Goal: Task Accomplishment & Management: Complete application form

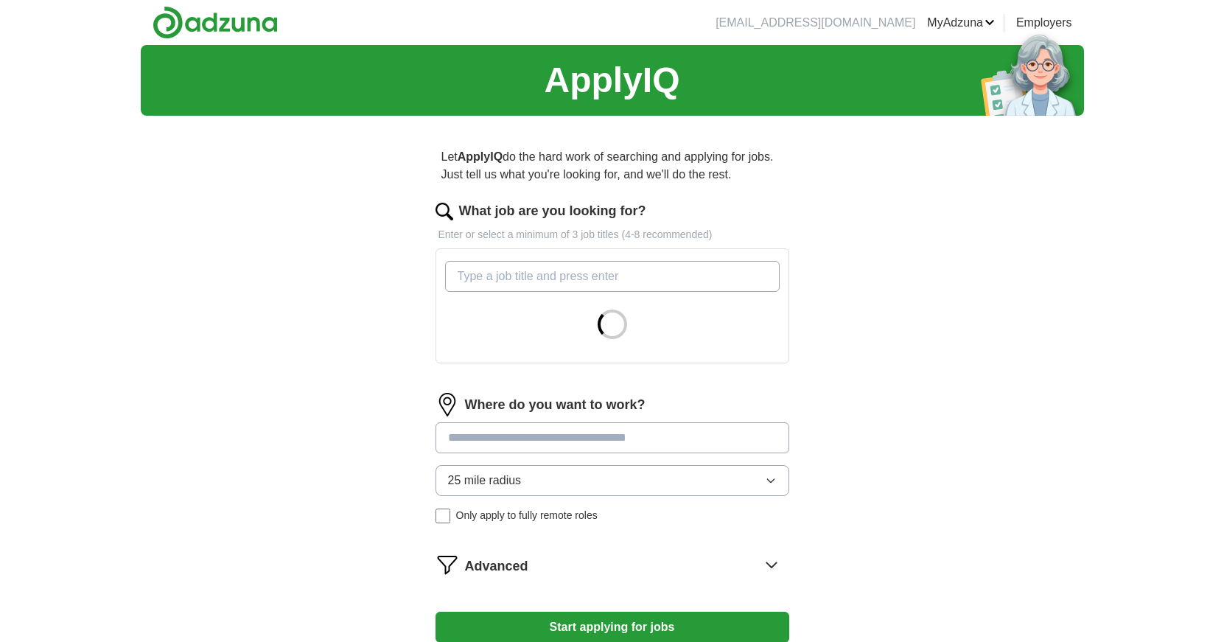
click at [651, 274] on input "What job are you looking for?" at bounding box center [612, 276] width 335 height 31
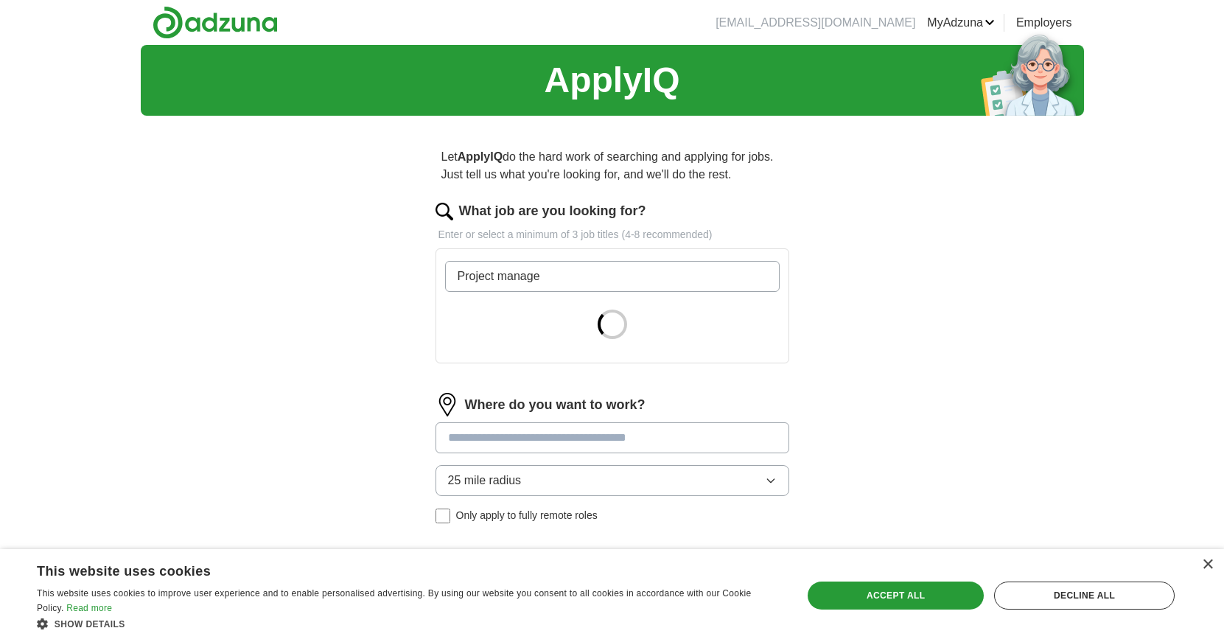
type input "Project manager"
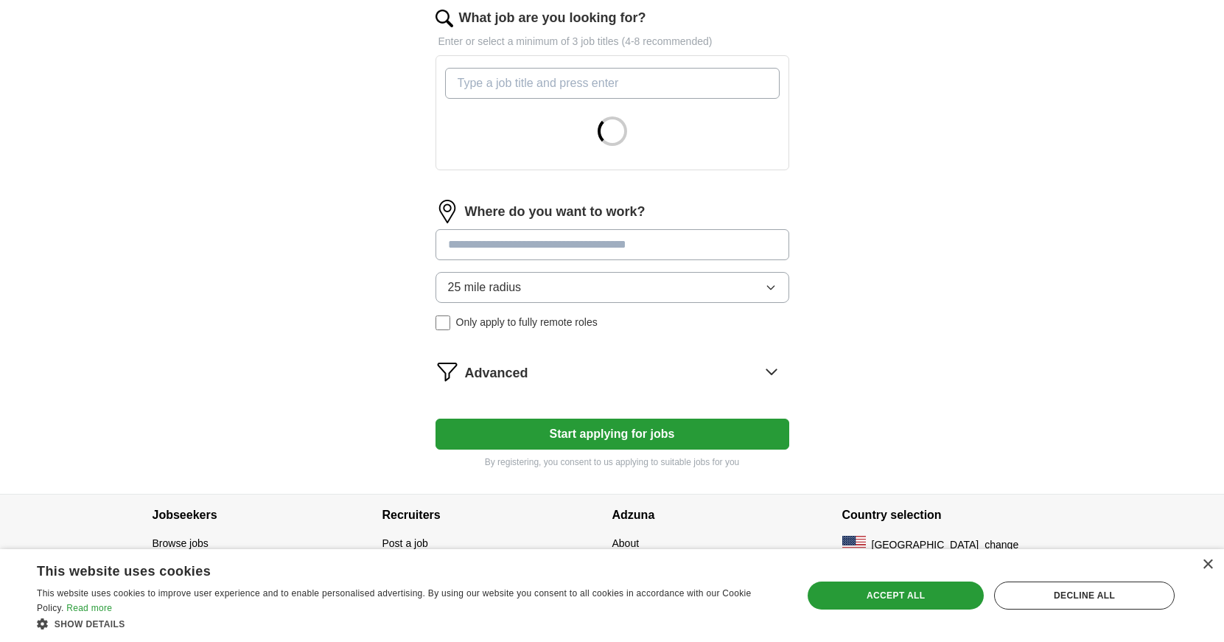
scroll to position [194, 0]
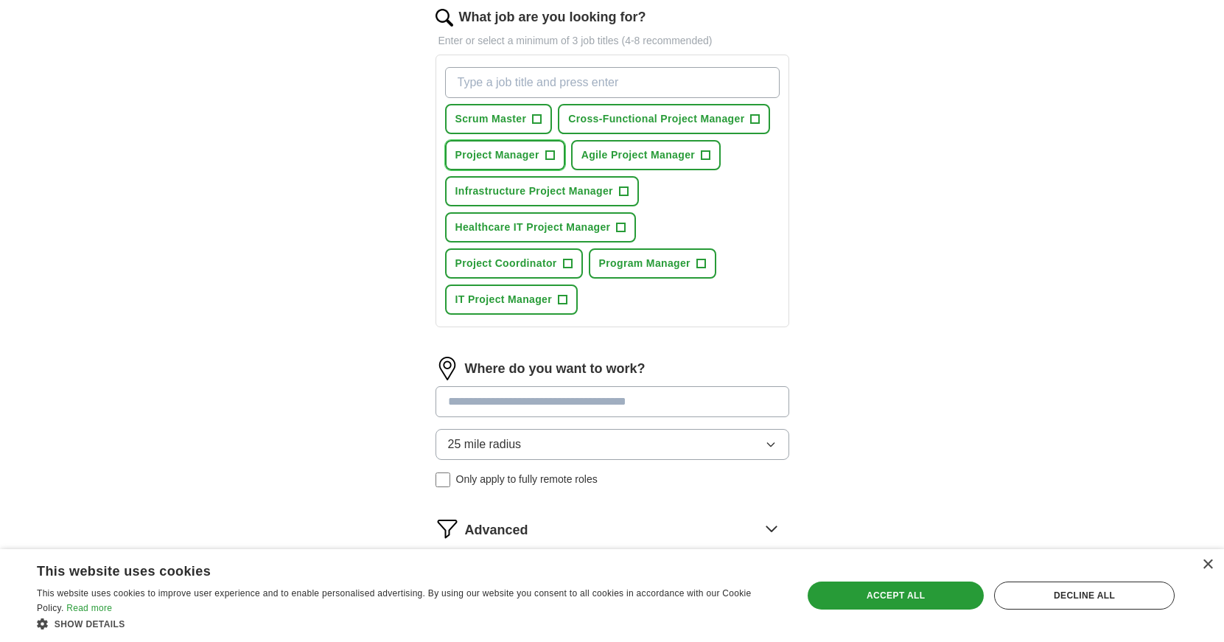
click at [554, 158] on span "+" at bounding box center [549, 156] width 9 height 12
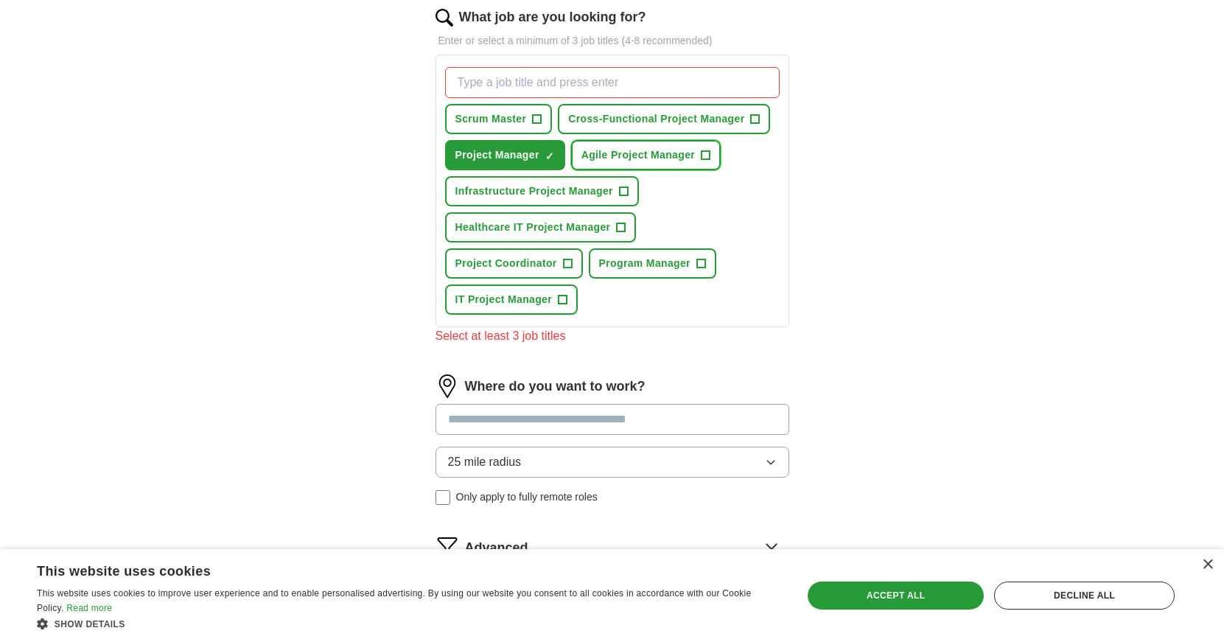
click at [704, 158] on span "+" at bounding box center [706, 156] width 9 height 12
click at [751, 120] on button "Cross-Functional Project Manager +" at bounding box center [664, 119] width 212 height 30
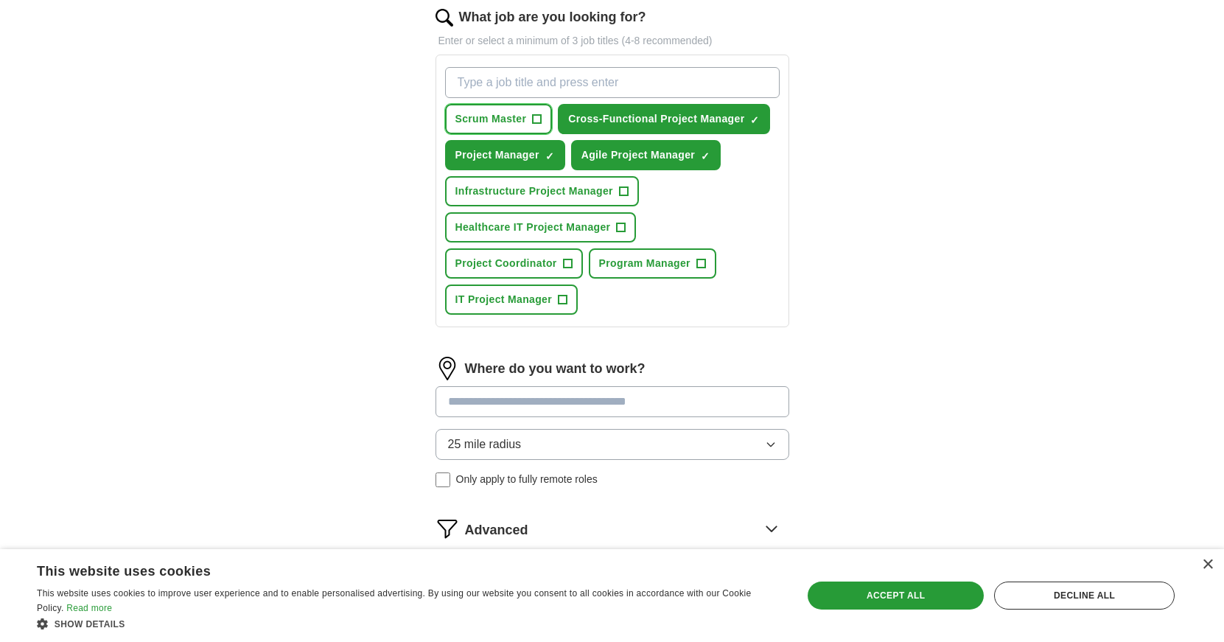
click at [533, 116] on span "+" at bounding box center [537, 119] width 10 height 10
click at [627, 197] on span "+" at bounding box center [623, 192] width 9 height 12
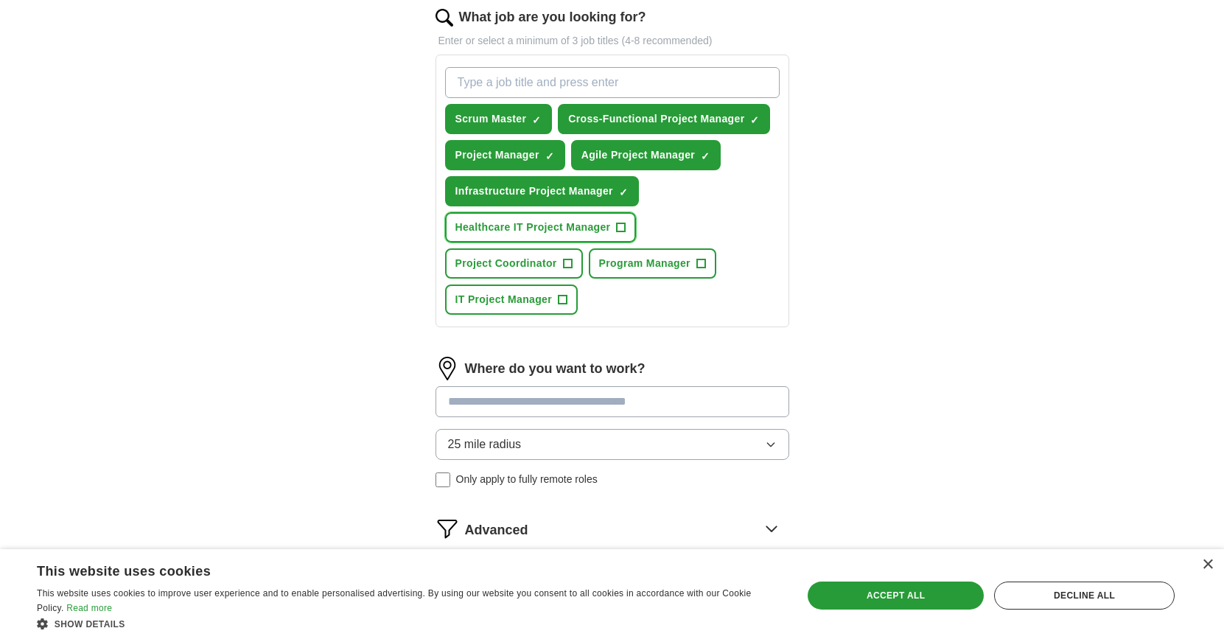
click at [625, 226] on span "+" at bounding box center [621, 228] width 9 height 12
click at [570, 261] on span "+" at bounding box center [567, 264] width 9 height 12
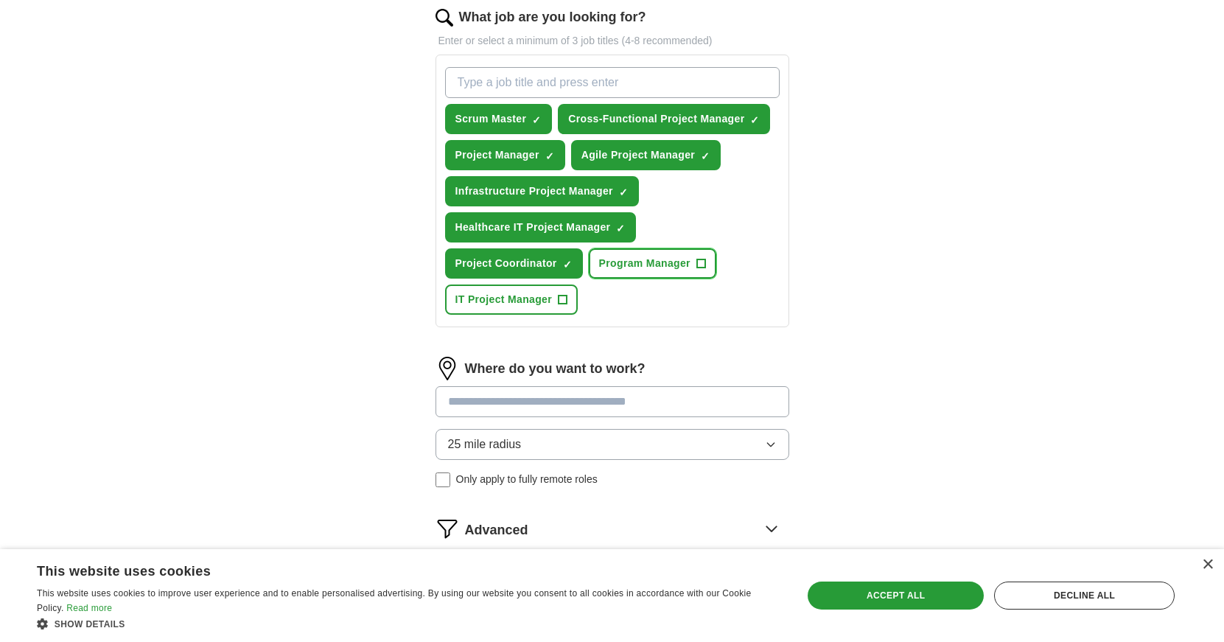
click at [699, 259] on span "+" at bounding box center [700, 264] width 9 height 12
click at [564, 302] on span "+" at bounding box center [563, 300] width 9 height 12
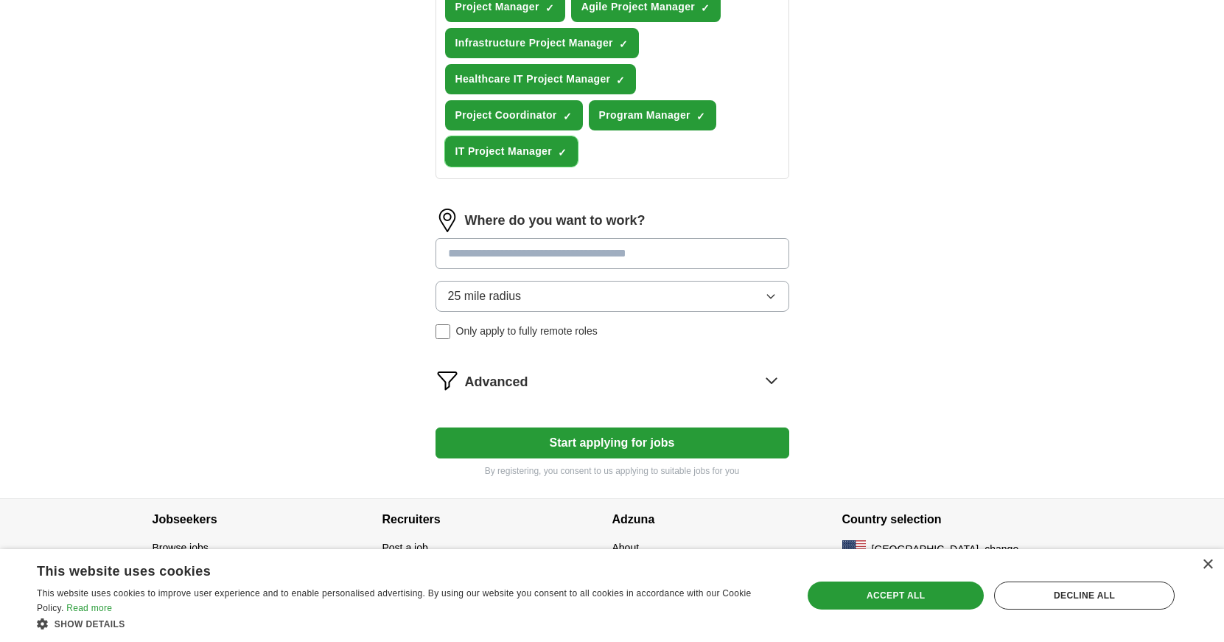
scroll to position [347, 0]
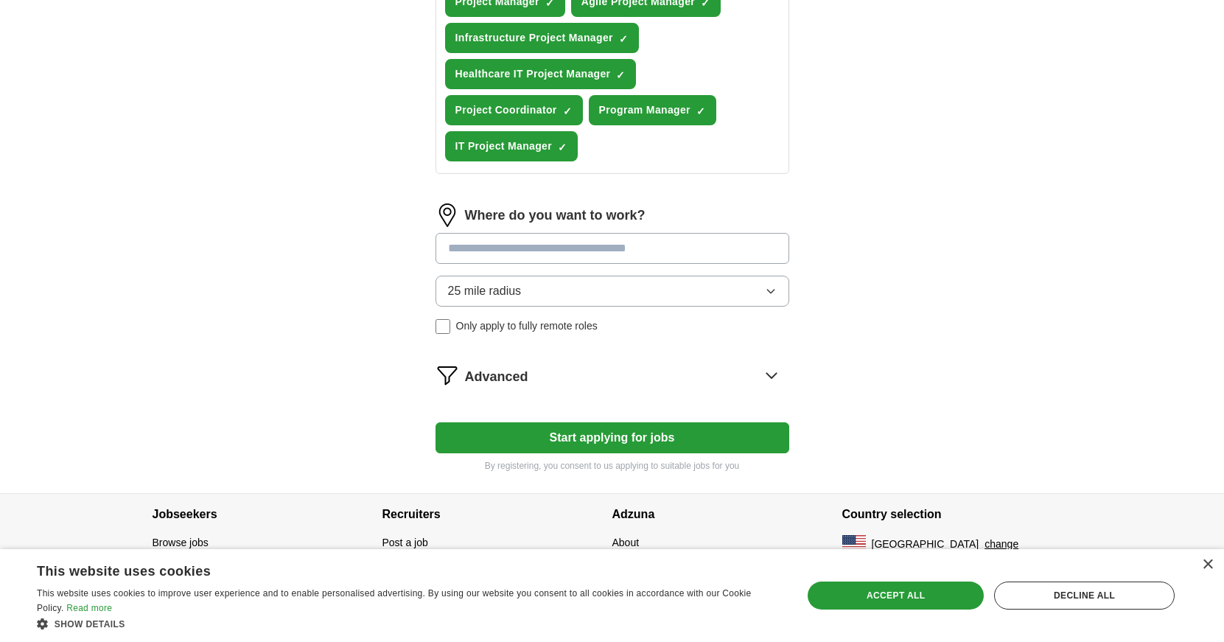
click at [629, 242] on input at bounding box center [613, 248] width 354 height 31
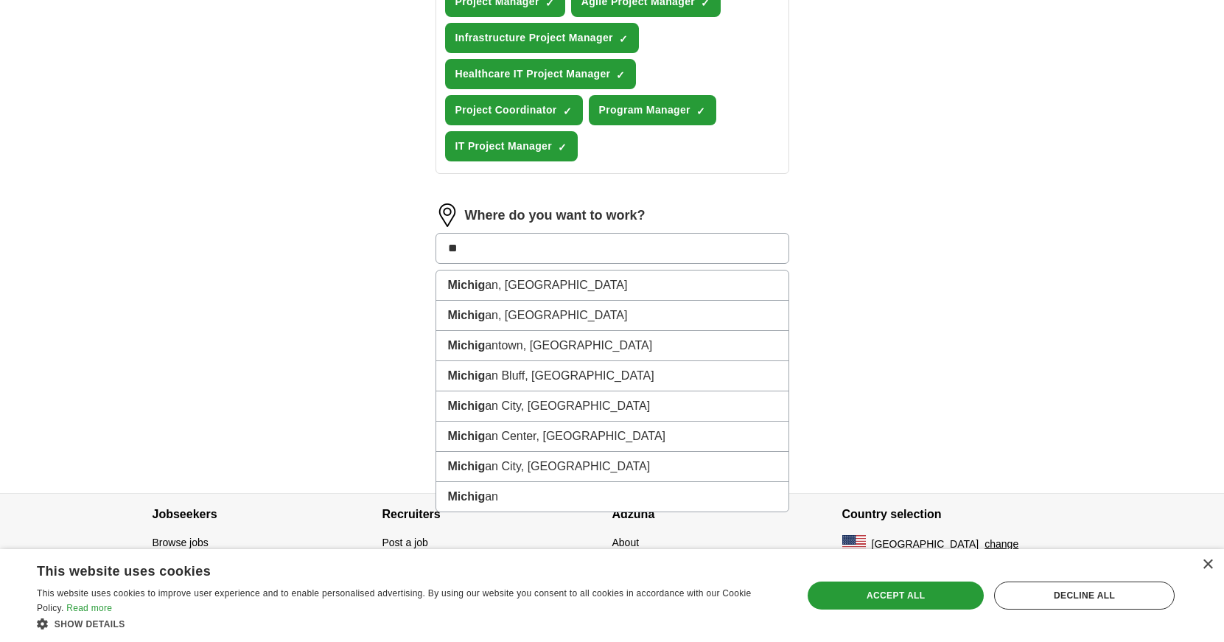
type input "*"
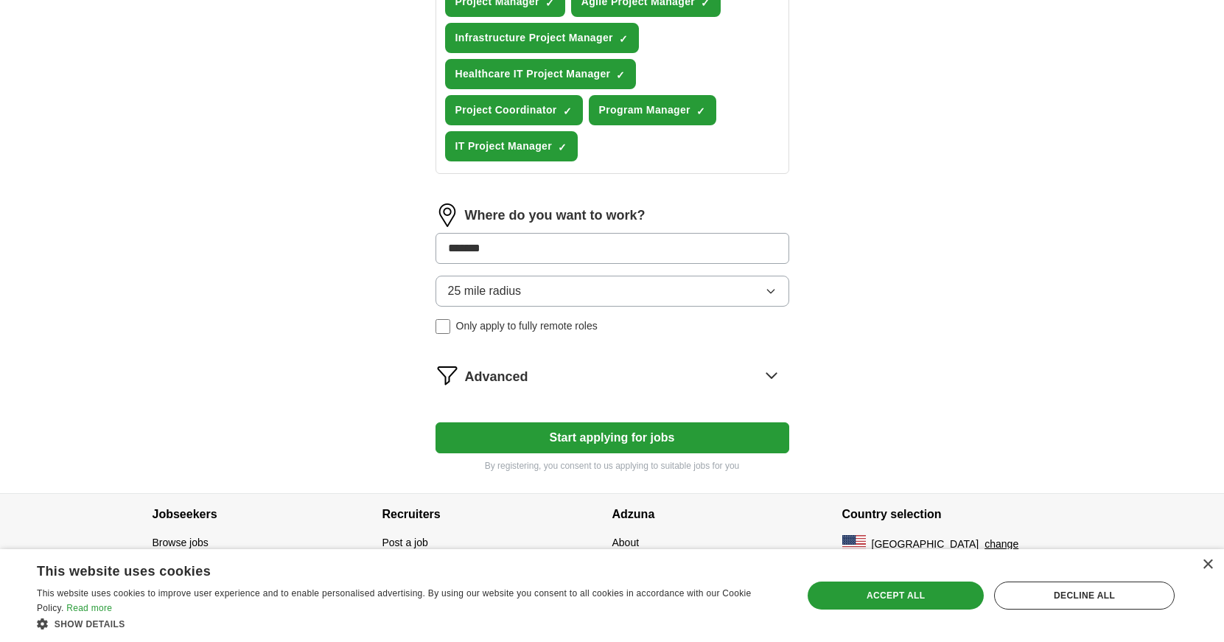
type input "********"
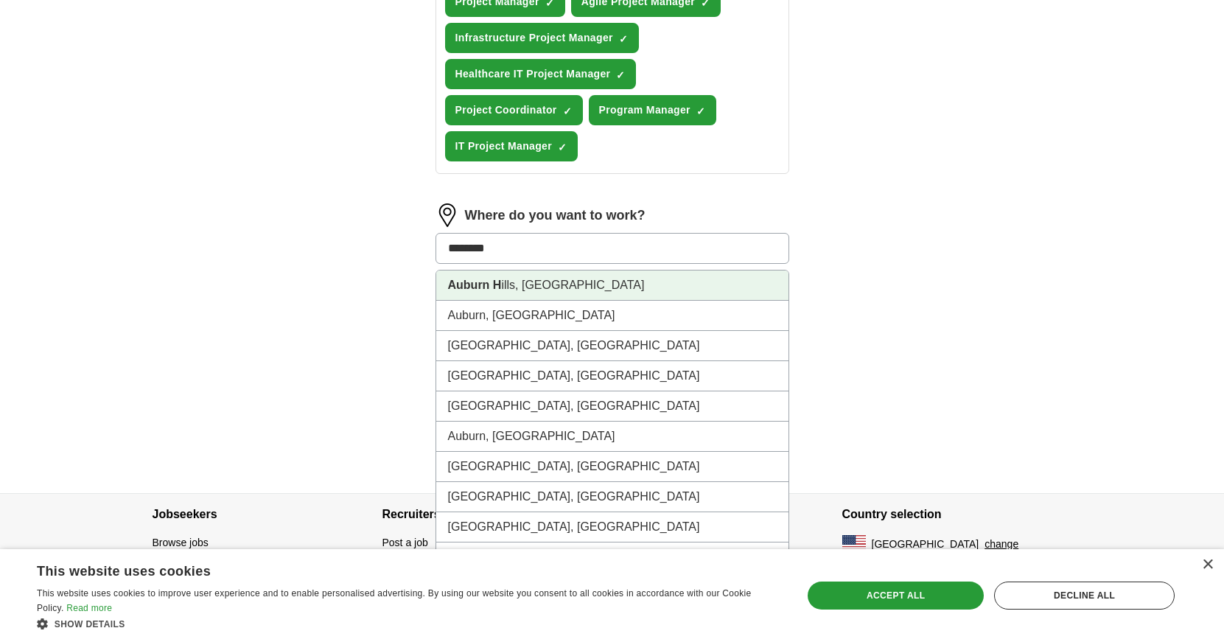
click at [637, 284] on li "Auburn H ills, [GEOGRAPHIC_DATA]" at bounding box center [612, 285] width 352 height 30
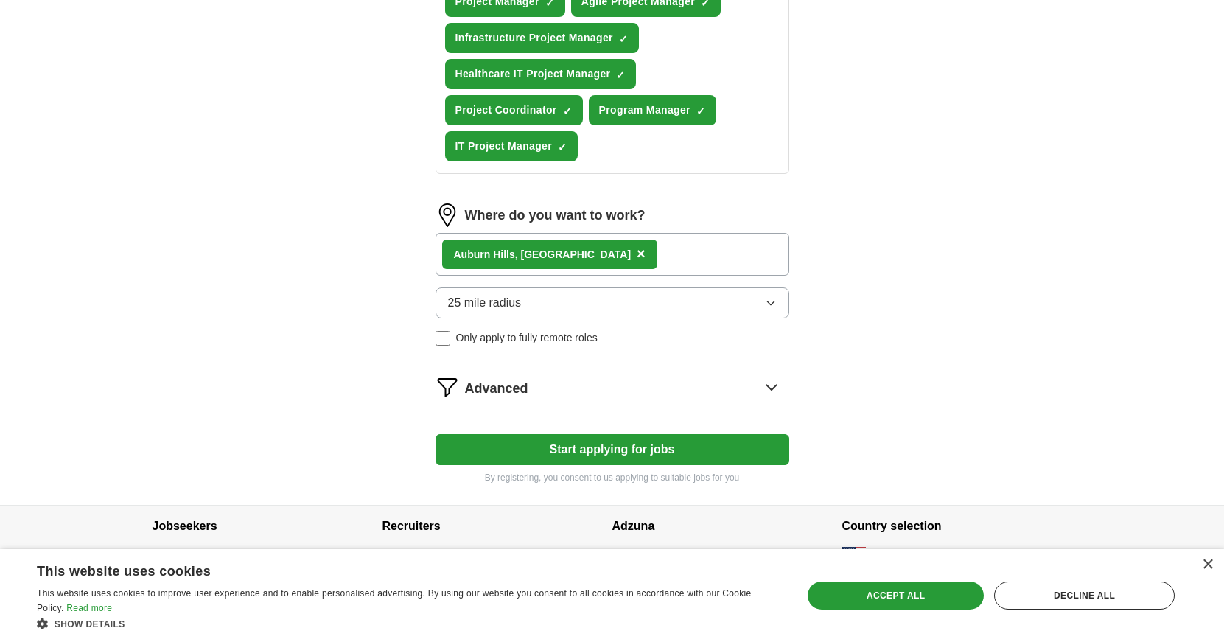
click at [603, 298] on button "25 mile radius" at bounding box center [613, 302] width 354 height 31
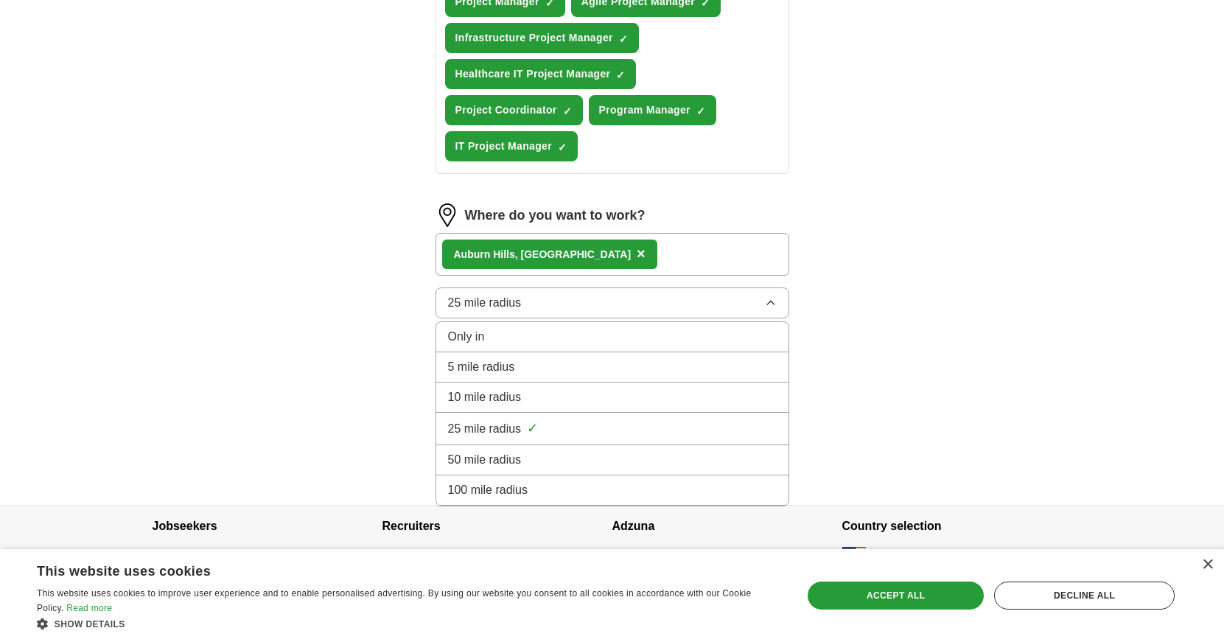
click at [548, 457] on div "50 mile radius" at bounding box center [612, 460] width 329 height 18
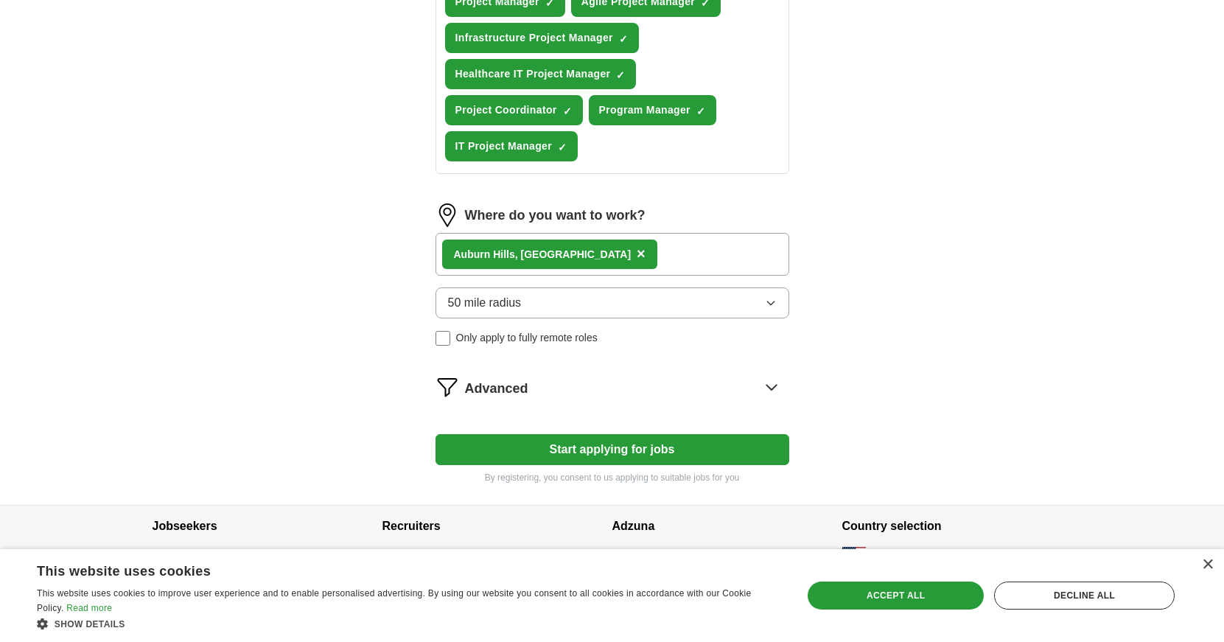
click at [971, 335] on div "ApplyIQ Let ApplyIQ do the hard work of searching and applying for jobs. Just t…" at bounding box center [612, 101] width 943 height 807
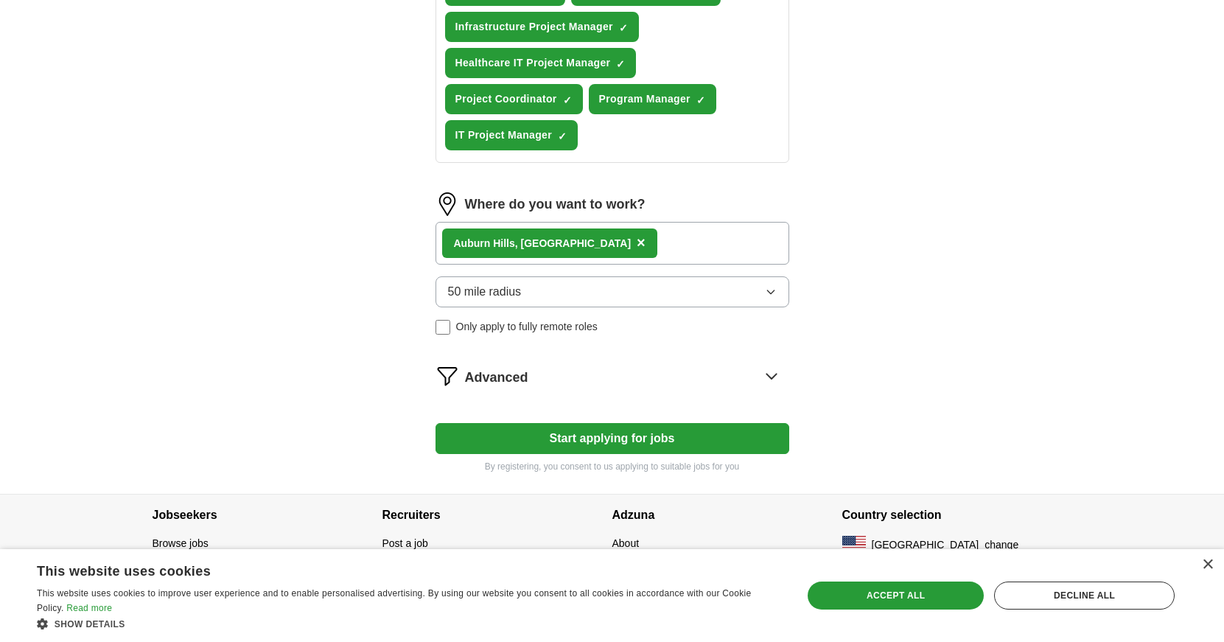
scroll to position [359, 0]
click at [604, 435] on button "Start applying for jobs" at bounding box center [613, 437] width 354 height 31
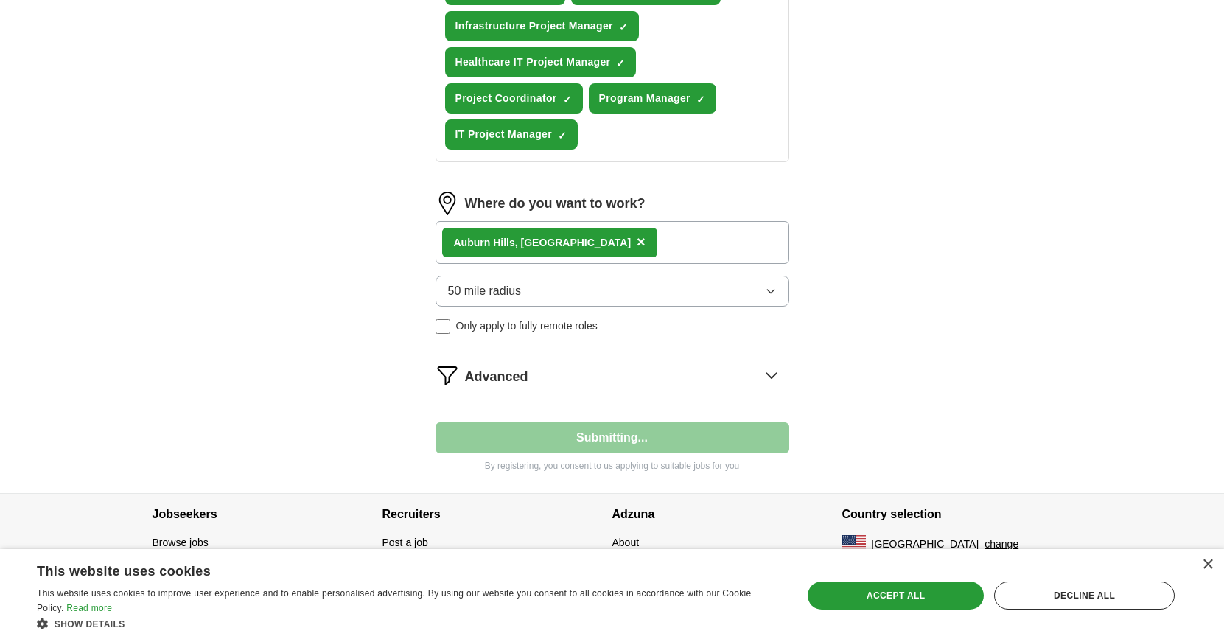
select select "**"
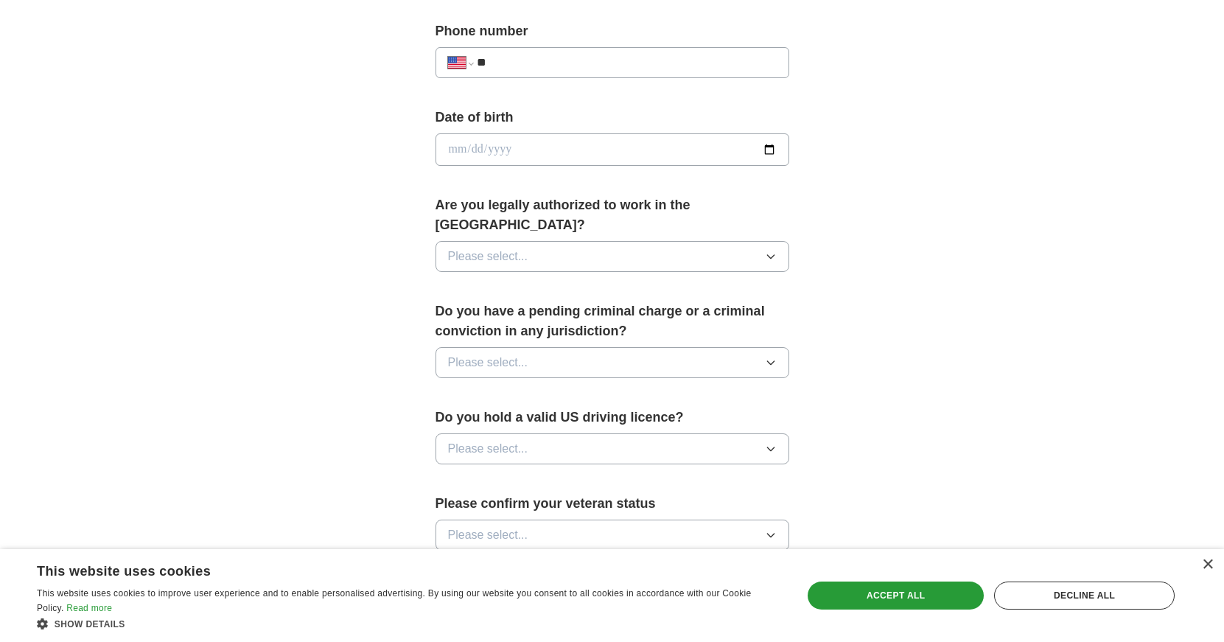
scroll to position [583, 0]
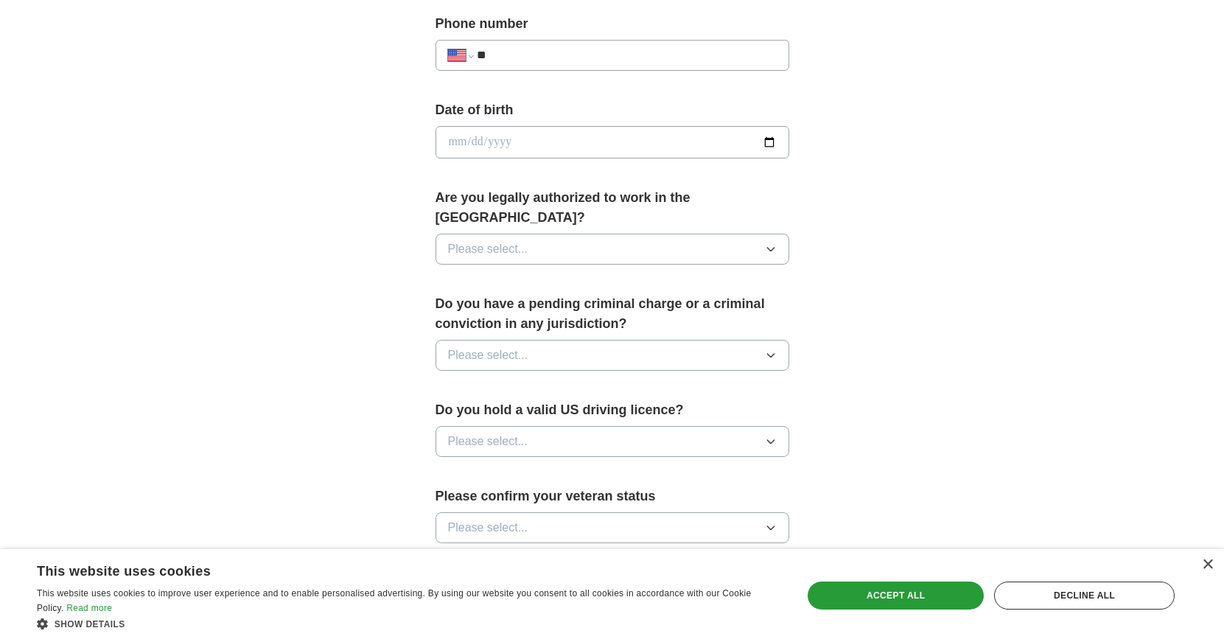
click at [708, 234] on button "Please select..." at bounding box center [613, 249] width 354 height 31
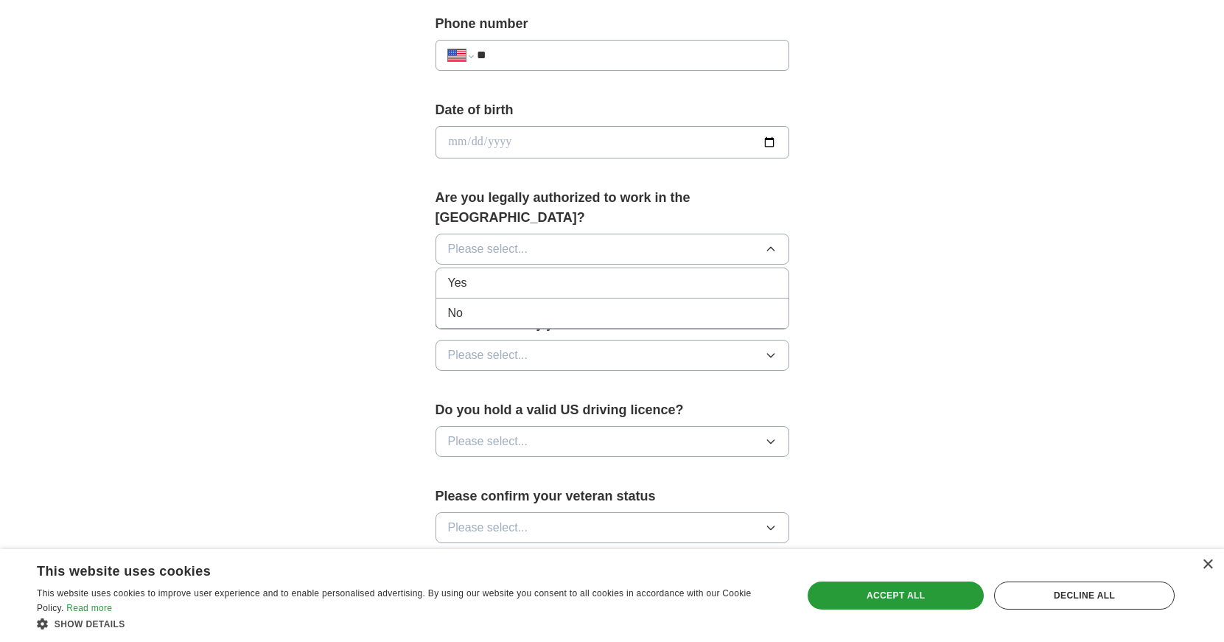
click at [544, 274] on div "Yes" at bounding box center [612, 283] width 329 height 18
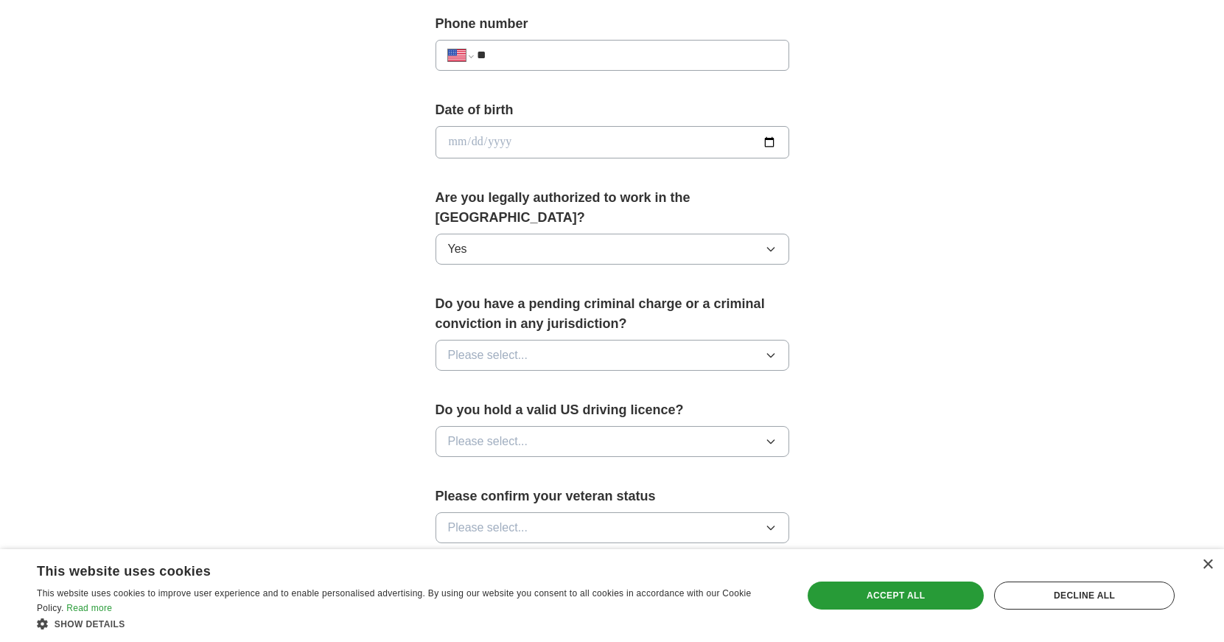
click at [581, 340] on button "Please select..." at bounding box center [613, 355] width 354 height 31
click at [516, 410] on div "No" at bounding box center [612, 419] width 329 height 18
click at [379, 352] on div "**********" at bounding box center [613, 174] width 472 height 1259
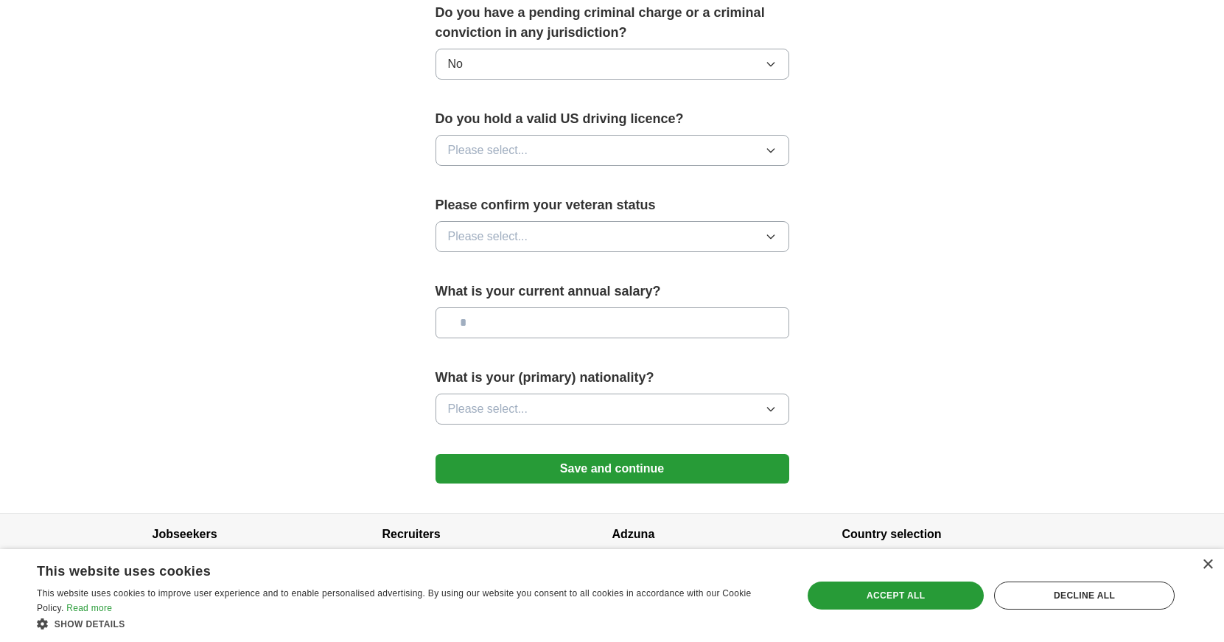
click at [514, 135] on button "Please select..." at bounding box center [613, 150] width 354 height 31
click at [505, 175] on div "Yes" at bounding box center [612, 184] width 329 height 18
click at [545, 200] on div "Please confirm your veteran status Please select..." at bounding box center [613, 229] width 354 height 69
click at [553, 221] on button "Please select..." at bounding box center [613, 236] width 354 height 31
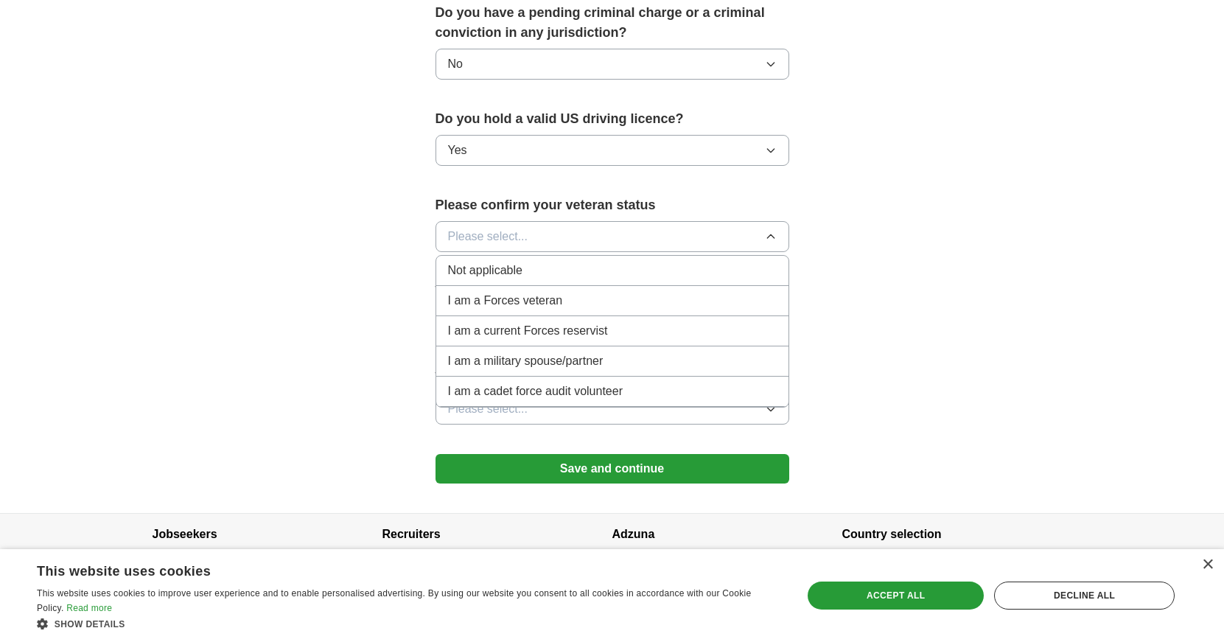
click at [509, 260] on li "Not applicable" at bounding box center [612, 271] width 352 height 30
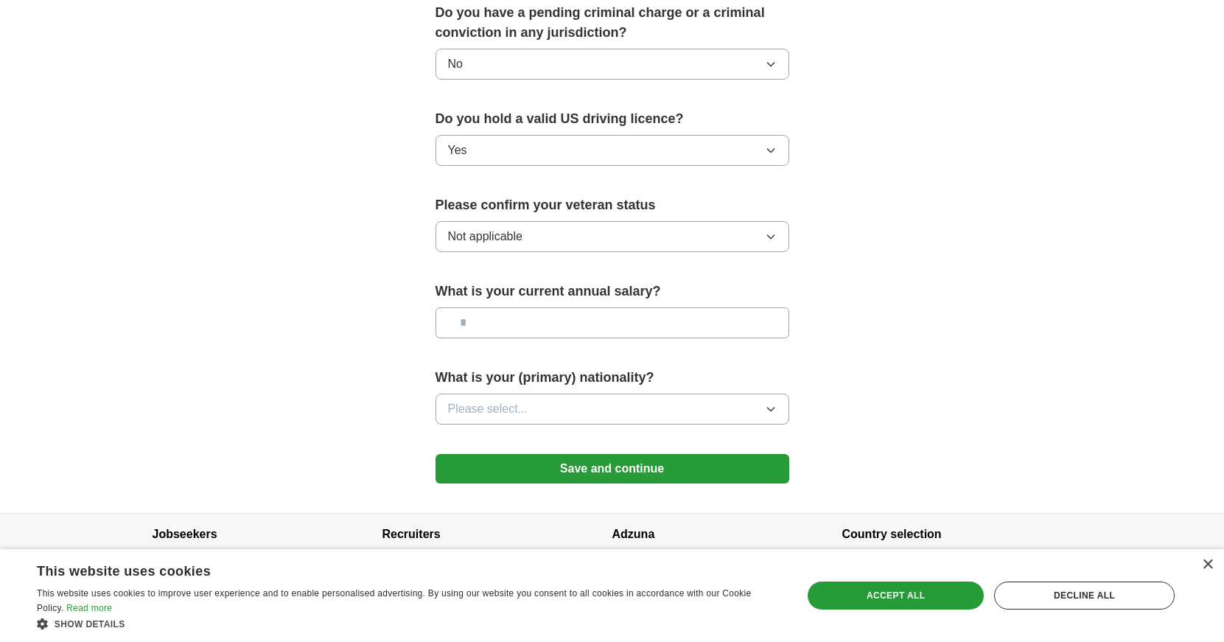
click at [517, 307] on input "text" at bounding box center [613, 322] width 354 height 31
click at [613, 455] on button "Save and continue" at bounding box center [613, 468] width 354 height 29
